Goal: Find specific page/section: Find specific page/section

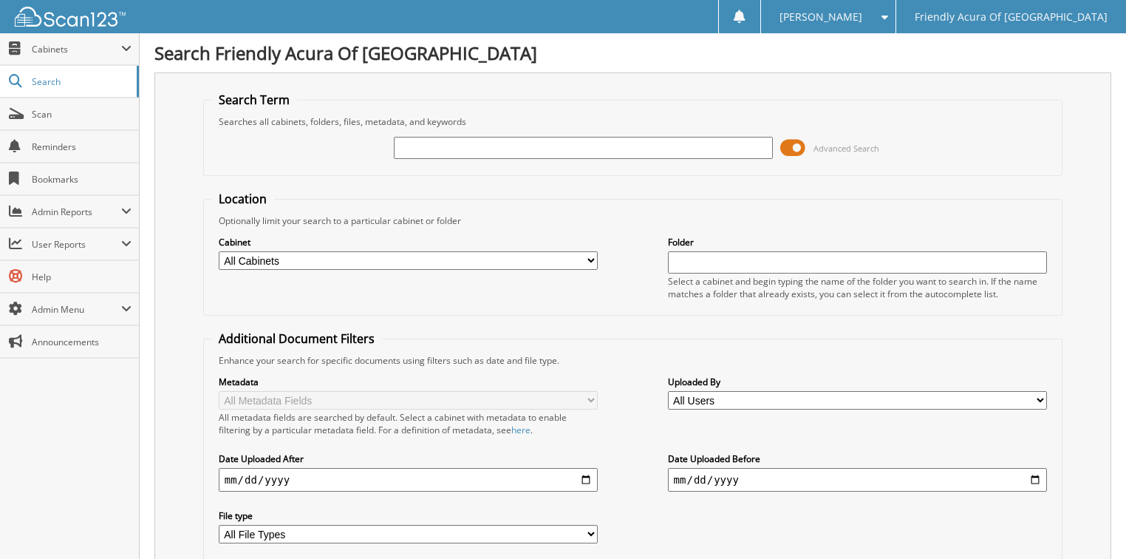
click at [305, 262] on select "All Cabinets ACCOUNTS PAYABLE CAR DEALS DEAD DEALS PARTS SERVICE RO WHOLE SALES" at bounding box center [409, 260] width 380 height 18
select select "29662"
click at [219, 251] on select "All Cabinets ACCOUNTS PAYABLE CAR DEALS DEAD DEALS PARTS SERVICE RO WHOLE SALES" at bounding box center [409, 260] width 380 height 18
click at [464, 149] on input "text" at bounding box center [584, 148] width 380 height 22
type input "34253"
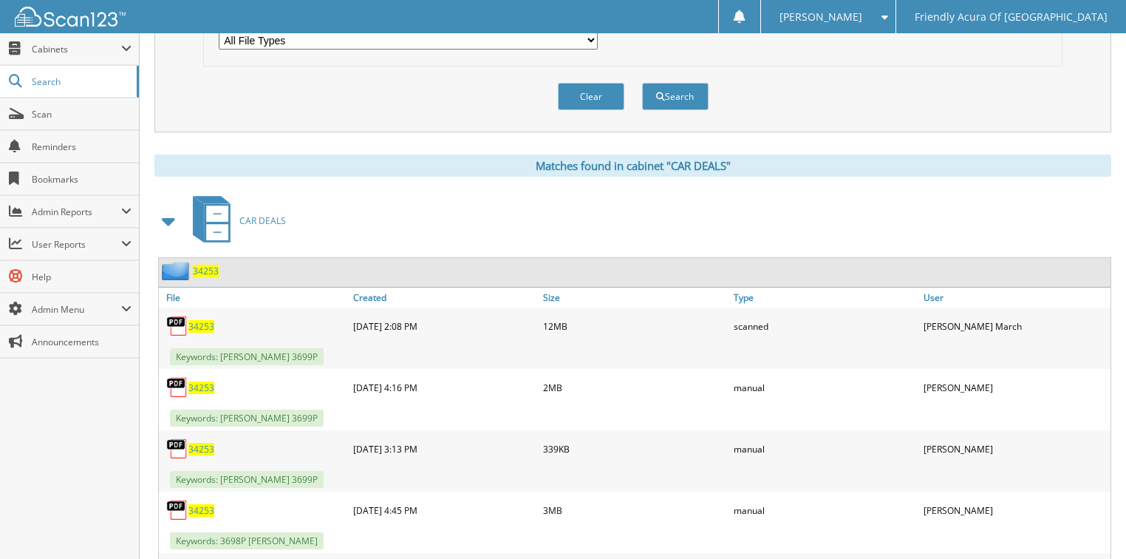
scroll to position [591, 0]
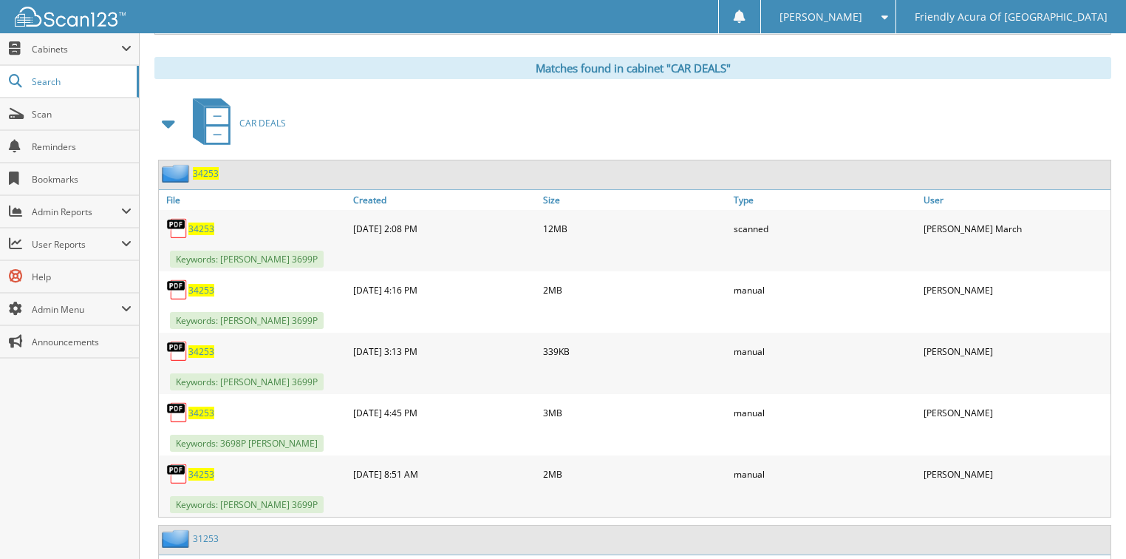
click at [205, 222] on span "34253" at bounding box center [201, 228] width 26 height 13
